Goal: Task Accomplishment & Management: Use online tool/utility

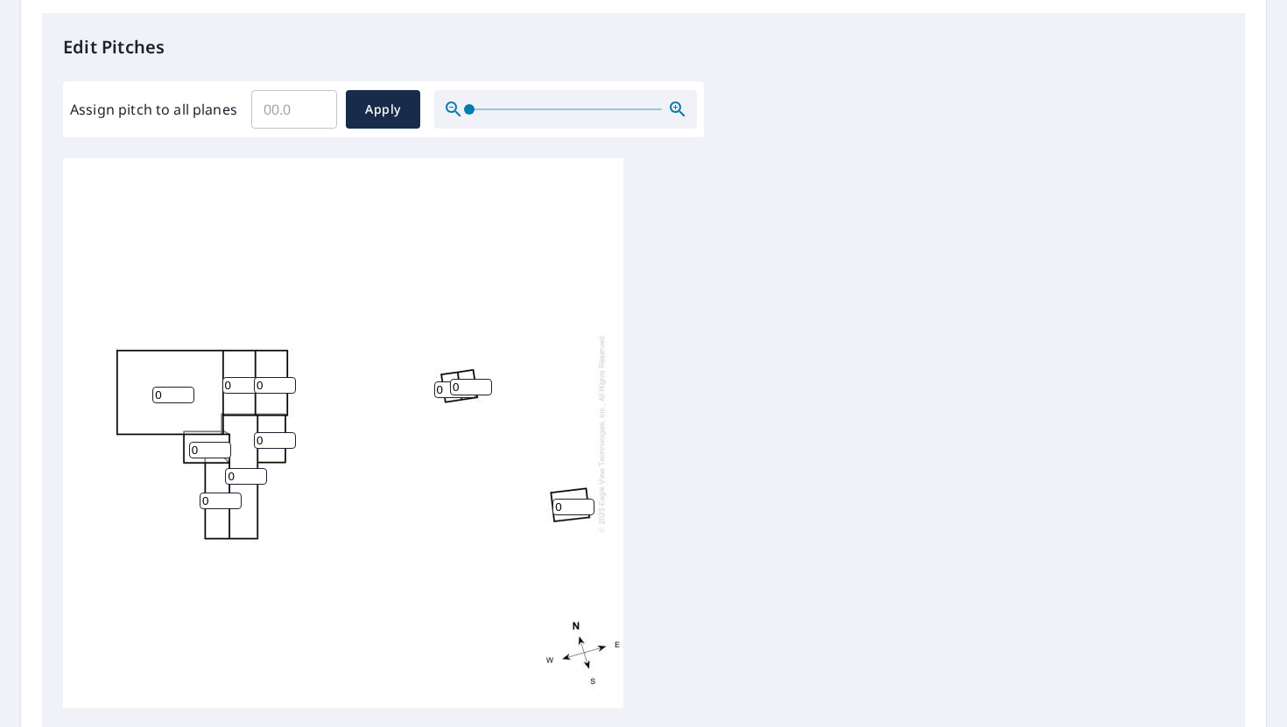
scroll to position [455, 0]
click at [186, 394] on input "1" at bounding box center [173, 397] width 42 height 17
type input "2"
click at [186, 393] on input "2" at bounding box center [173, 397] width 42 height 17
click at [214, 451] on input "1" at bounding box center [210, 452] width 42 height 17
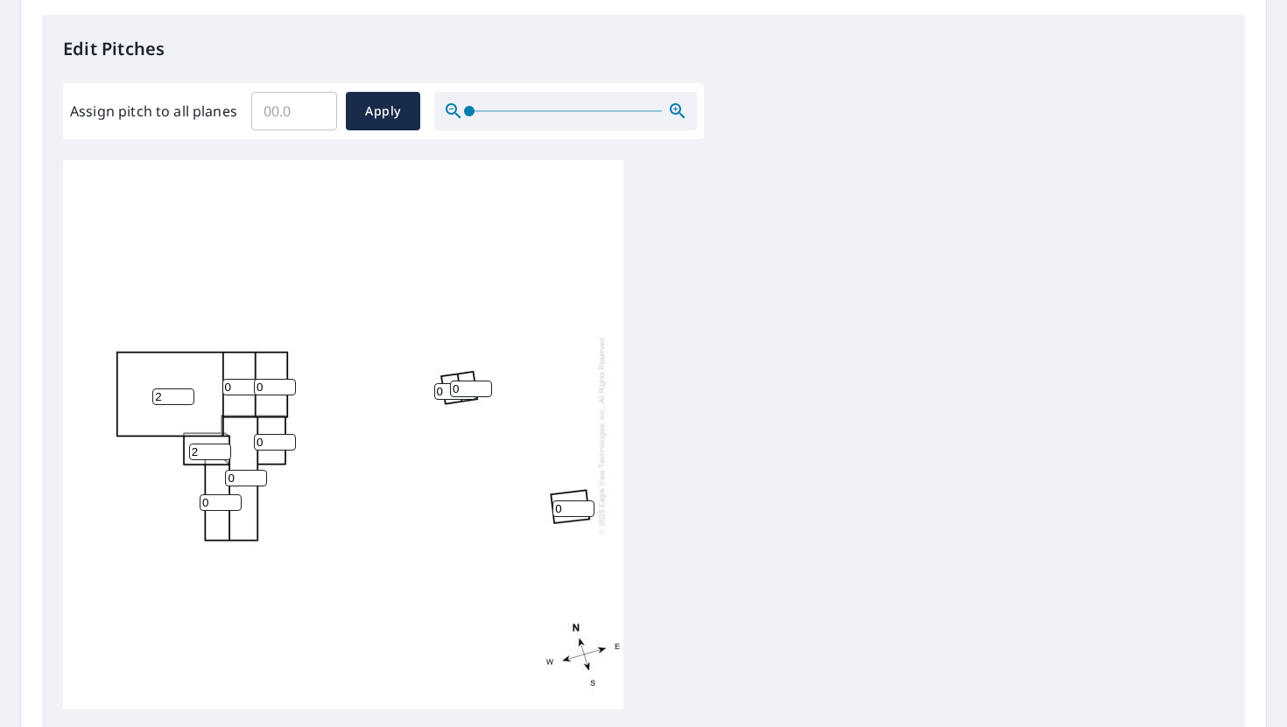
click at [222, 451] on input "2" at bounding box center [210, 452] width 42 height 17
type input "3"
click at [222, 451] on input "3" at bounding box center [210, 452] width 42 height 17
click at [231, 498] on input "1" at bounding box center [221, 503] width 42 height 17
click at [231, 498] on input "2" at bounding box center [221, 503] width 42 height 17
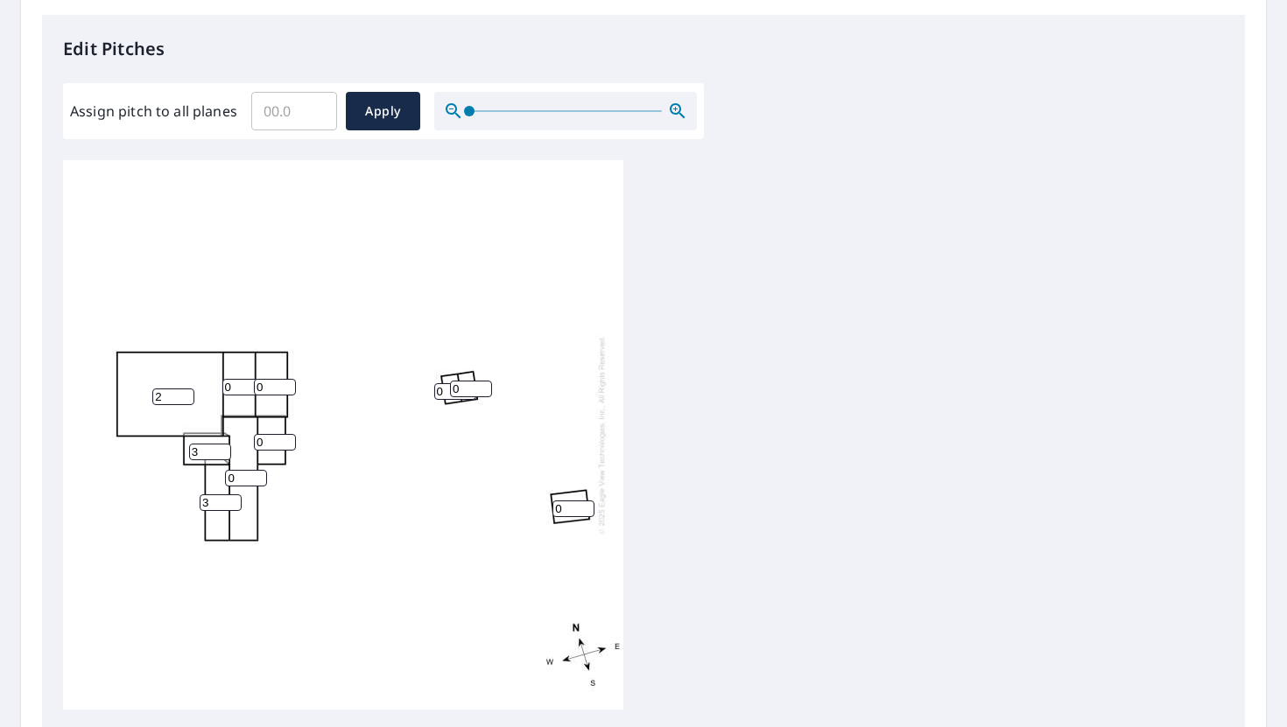
click at [231, 498] on input "3" at bounding box center [221, 503] width 42 height 17
click at [231, 498] on input "4" at bounding box center [221, 503] width 42 height 17
click at [231, 498] on input "5" at bounding box center [221, 503] width 42 height 17
click at [231, 498] on input "6" at bounding box center [221, 503] width 42 height 17
click at [231, 498] on input "7" at bounding box center [221, 503] width 42 height 17
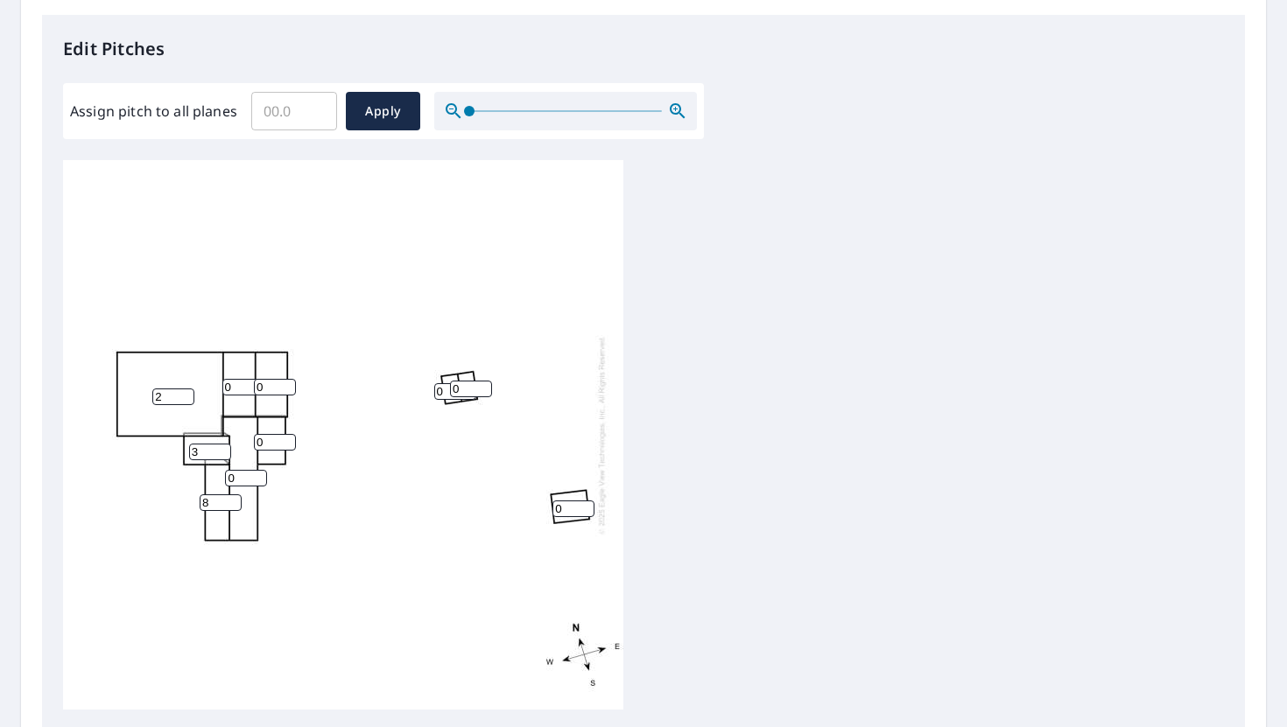
type input "8"
click at [231, 498] on input "8" at bounding box center [221, 503] width 42 height 17
click at [258, 476] on input "1" at bounding box center [246, 478] width 42 height 17
click at [258, 476] on input "2" at bounding box center [246, 478] width 42 height 17
click at [258, 476] on input "3" at bounding box center [246, 478] width 42 height 17
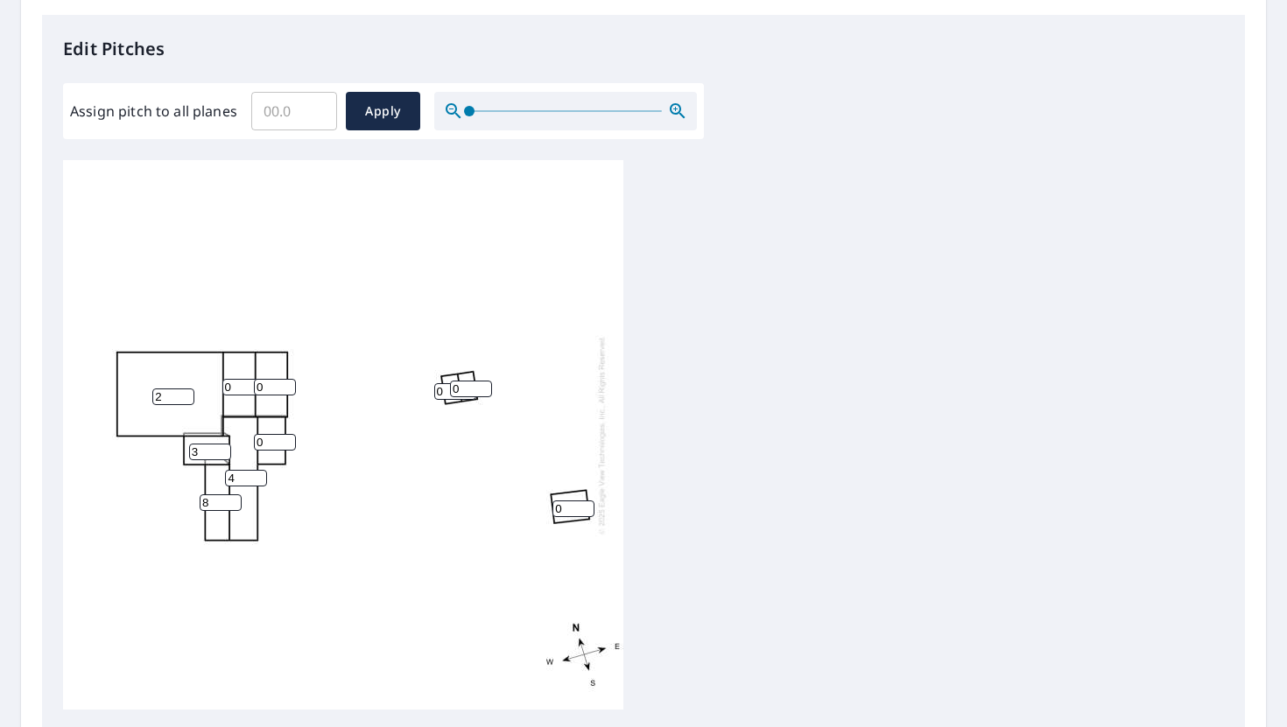
click at [258, 476] on input "4" at bounding box center [246, 478] width 42 height 17
click at [258, 476] on input "5" at bounding box center [246, 478] width 42 height 17
type input "6"
click at [258, 476] on input "6" at bounding box center [246, 478] width 42 height 17
click at [285, 439] on input "1" at bounding box center [275, 442] width 42 height 17
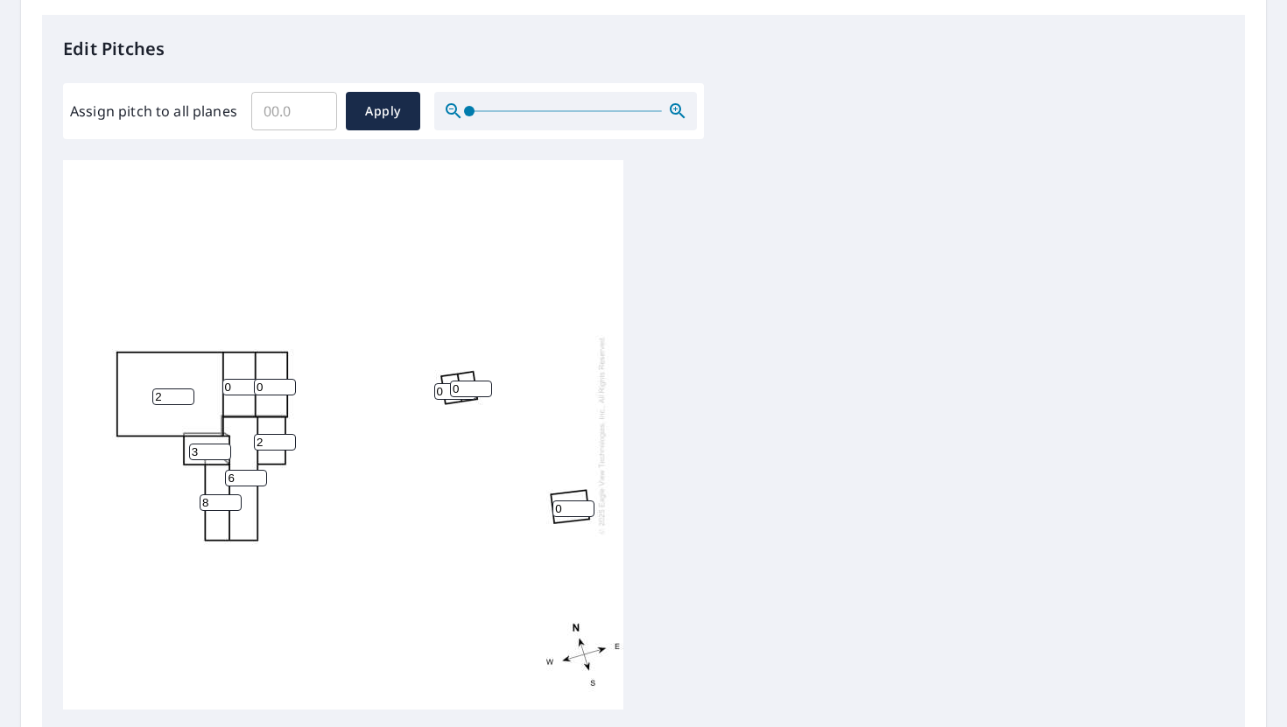
type input "2"
click at [285, 439] on input "2" at bounding box center [275, 442] width 42 height 17
click at [252, 382] on input "1" at bounding box center [243, 387] width 42 height 17
click at [252, 382] on input "2" at bounding box center [243, 387] width 42 height 17
click at [252, 382] on input "3" at bounding box center [243, 387] width 42 height 17
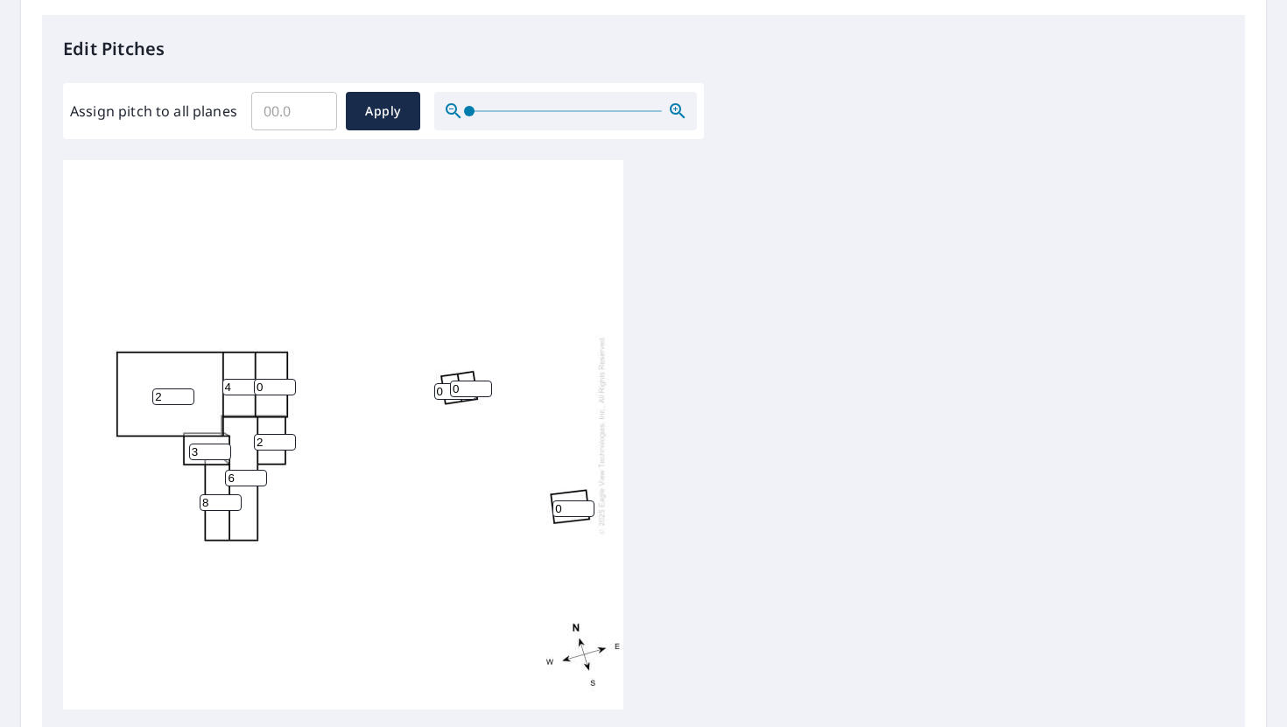
click at [252, 382] on input "4" at bounding box center [243, 387] width 42 height 17
click at [252, 382] on input "5" at bounding box center [243, 387] width 42 height 17
click at [252, 382] on input "6" at bounding box center [243, 387] width 42 height 17
click at [252, 382] on input "7" at bounding box center [243, 387] width 42 height 17
type input "8"
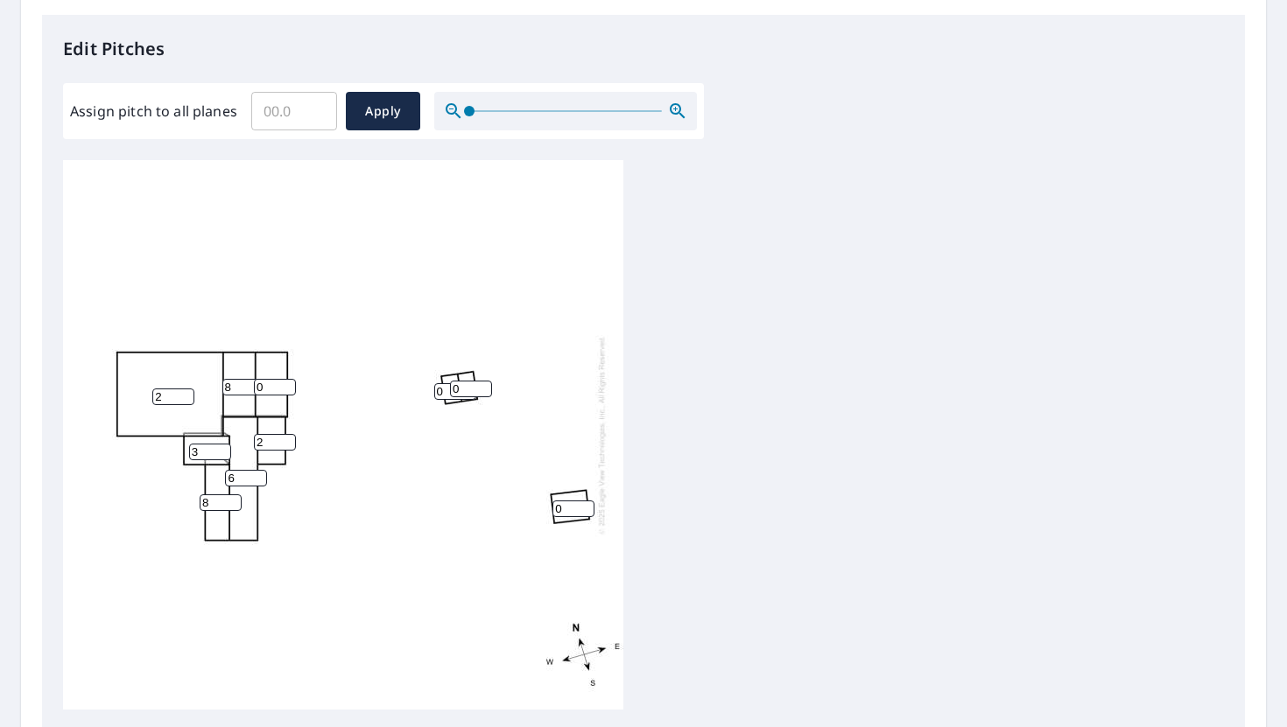
click at [252, 382] on input "8" at bounding box center [243, 387] width 42 height 17
click at [286, 384] on input "1" at bounding box center [275, 387] width 42 height 17
click at [286, 384] on input "2" at bounding box center [275, 387] width 42 height 17
type input "1"
click at [286, 392] on input "1" at bounding box center [275, 387] width 42 height 17
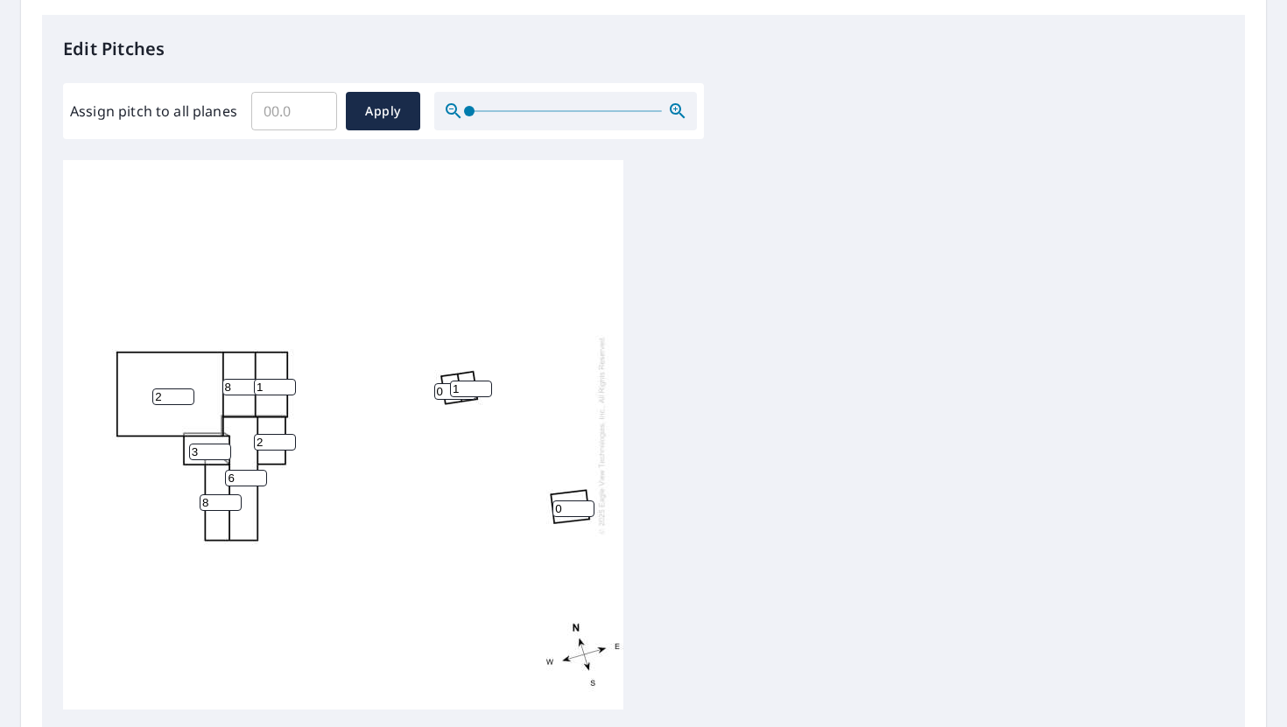
click at [485, 386] on input "1" at bounding box center [471, 389] width 42 height 17
click at [485, 386] on input "2" at bounding box center [471, 389] width 42 height 17
click at [485, 386] on input "3" at bounding box center [471, 389] width 42 height 17
click at [485, 386] on input "4" at bounding box center [471, 389] width 42 height 17
type input "5"
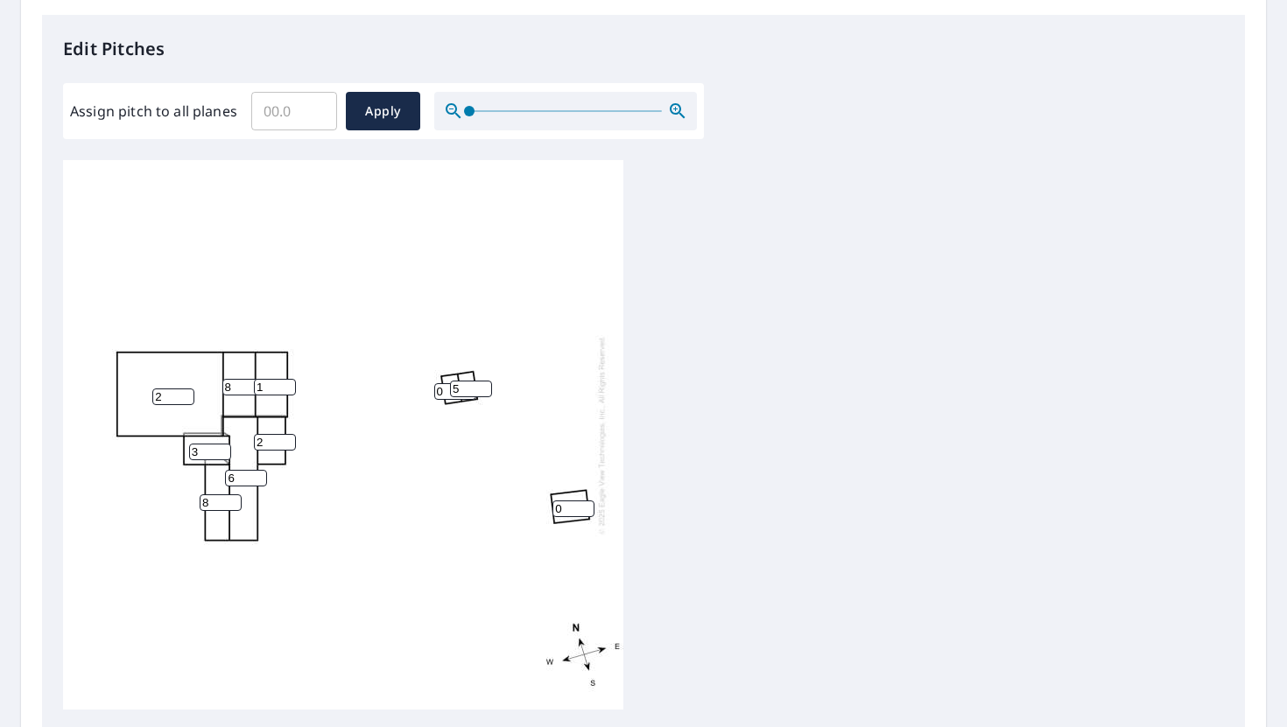
click at [485, 386] on input "5" at bounding box center [471, 389] width 42 height 17
click at [437, 395] on input "0" at bounding box center [455, 391] width 42 height 17
click at [443, 393] on input "0" at bounding box center [455, 391] width 42 height 17
type input "5"
click at [585, 508] on input "1" at bounding box center [573, 509] width 42 height 17
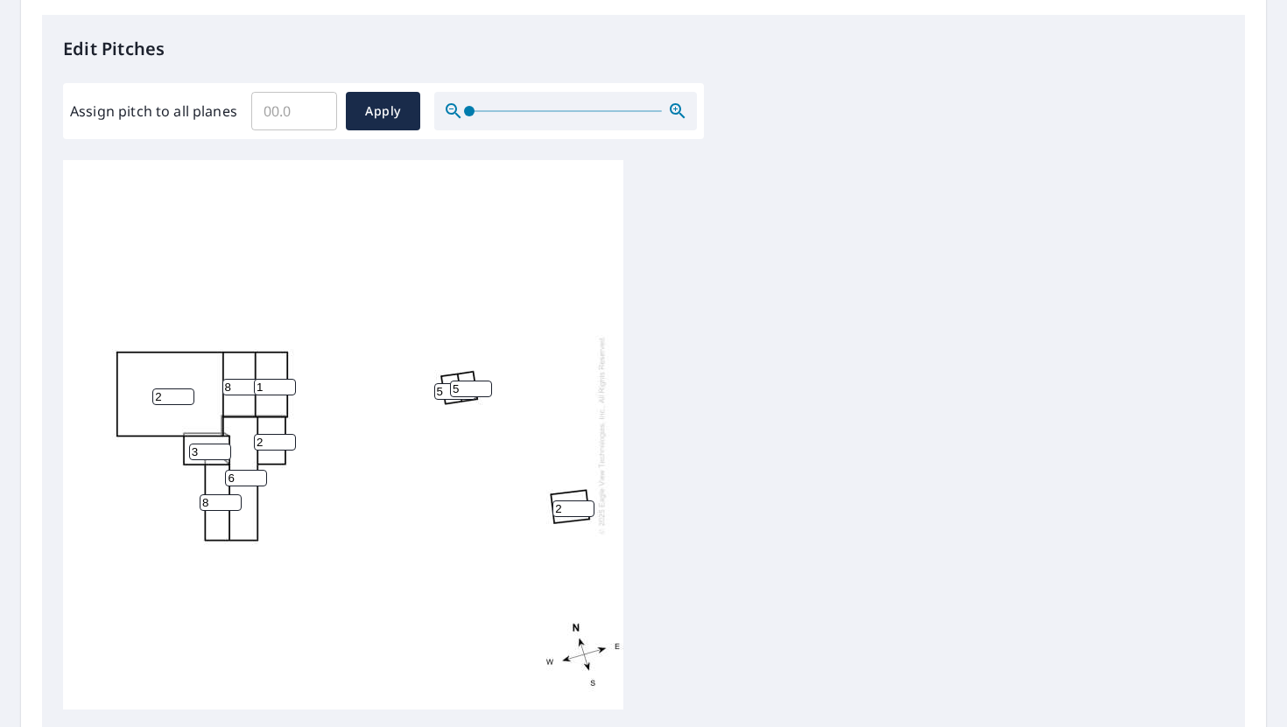
type input "2"
click at [585, 508] on input "2" at bounding box center [573, 509] width 42 height 17
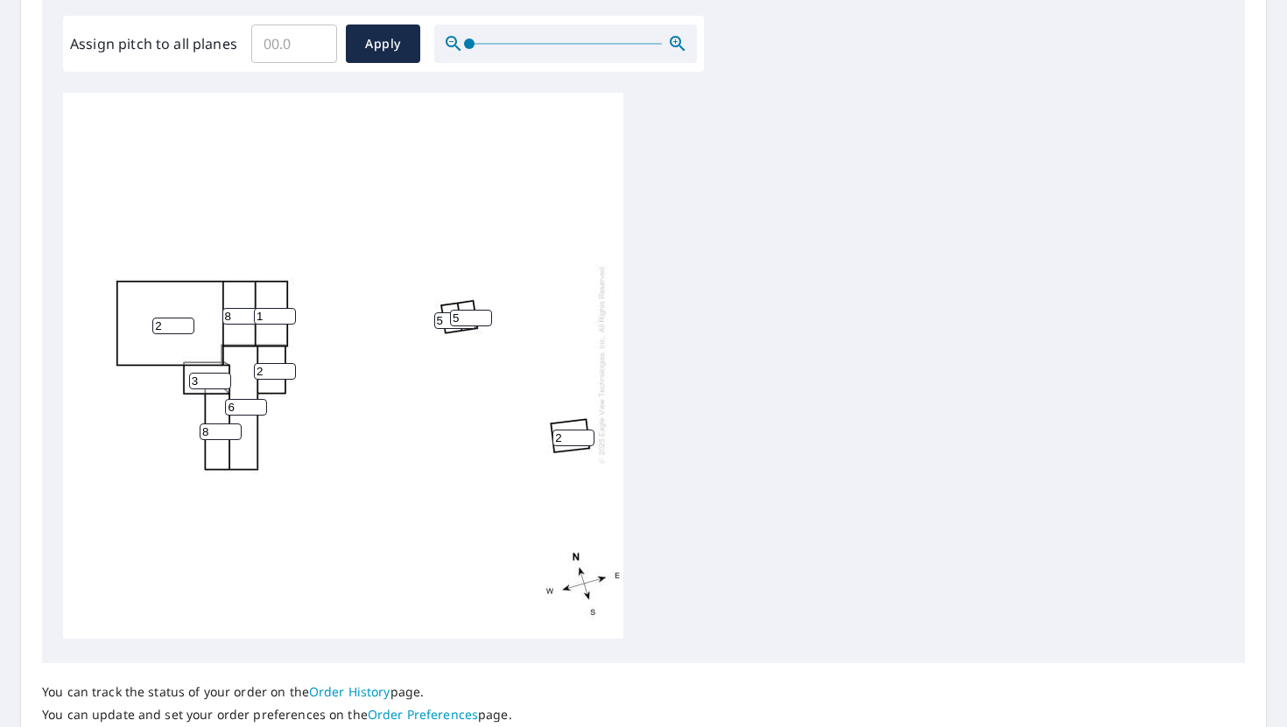
scroll to position [657, 0]
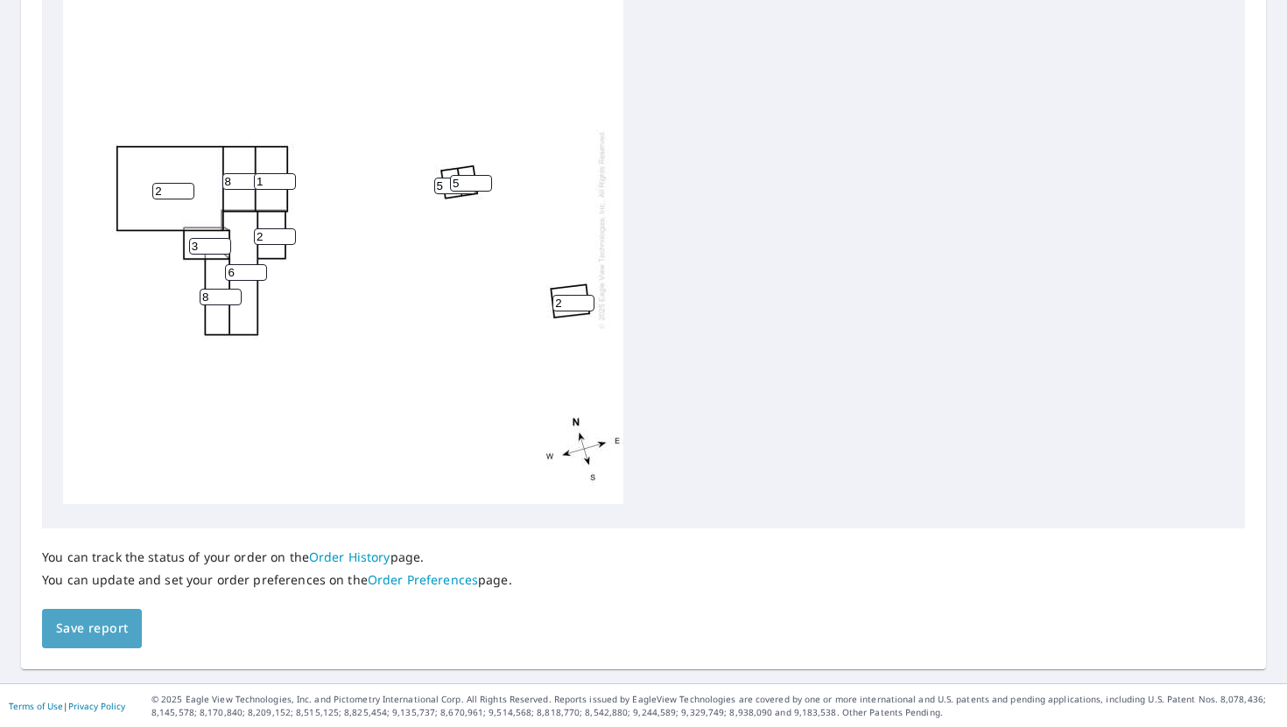
click at [113, 619] on span "Save report" at bounding box center [92, 629] width 72 height 22
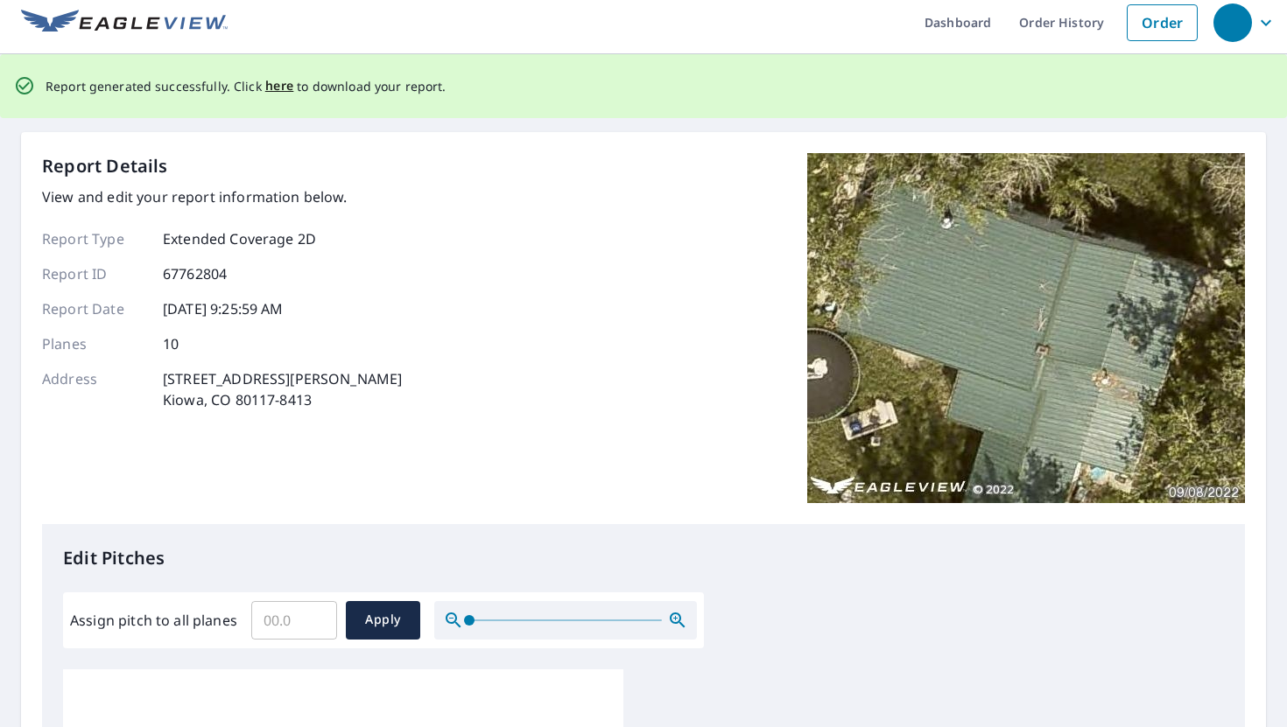
scroll to position [0, 0]
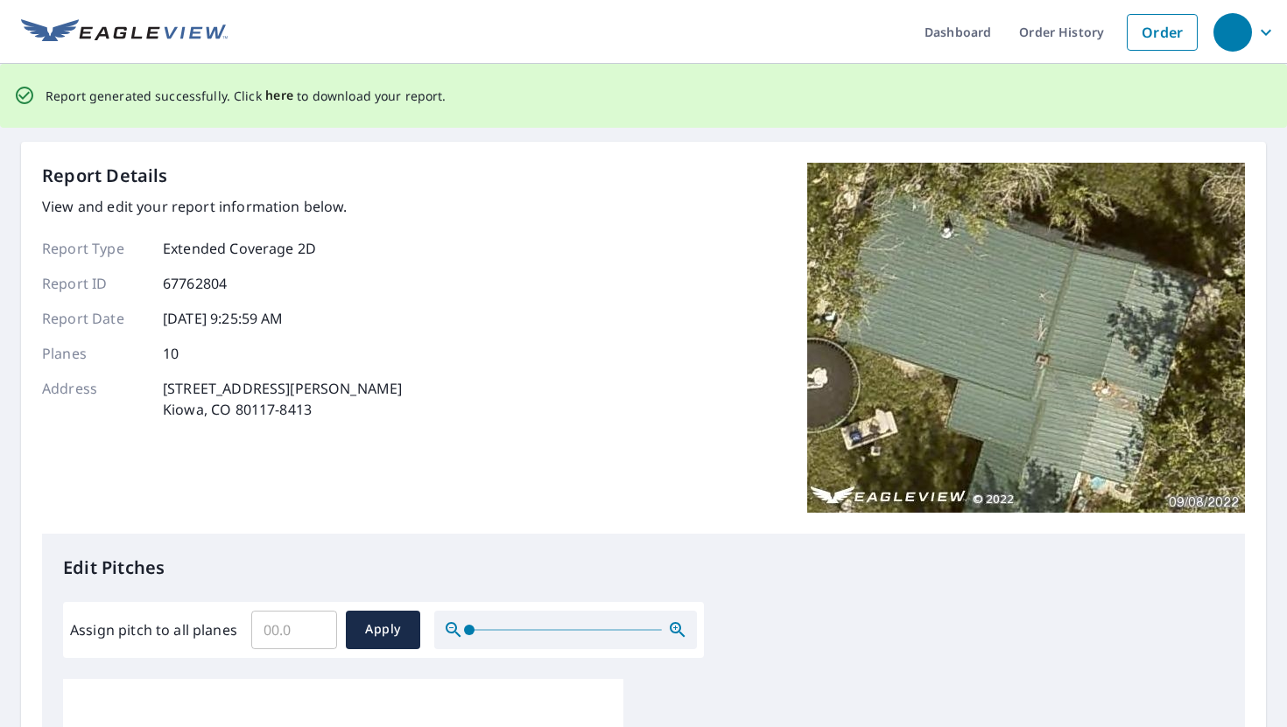
click at [265, 92] on span "here" at bounding box center [279, 96] width 29 height 22
